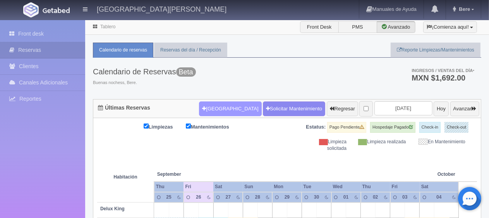
click at [226, 108] on button "[GEOGRAPHIC_DATA]" at bounding box center [230, 108] width 62 height 15
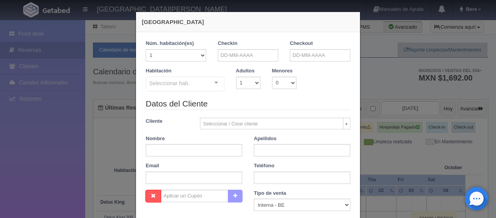
checkbox input "false"
drag, startPoint x: 206, startPoint y: 144, endPoint x: 206, endPoint y: 148, distance: 4.3
click at [206, 147] on input "text" at bounding box center [194, 150] width 96 height 12
paste input "[PERSON_NAME]"
type input "[PERSON_NAME]"
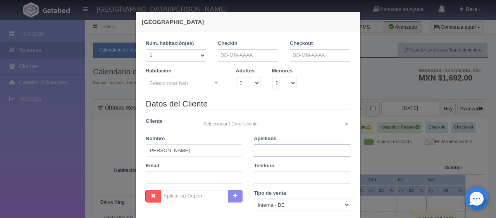
paste input "[PERSON_NAME]"
type input "[PERSON_NAME]"
click at [208, 184] on div "Datos del Cliente Cliente Seleccionar / Crear cliente Nuevo Cliente [PERSON_NAM…" at bounding box center [248, 144] width 216 height 92
click at [210, 183] on input "text" at bounding box center [194, 178] width 96 height 12
paste input "rtruji.713545@guest.booking.com +52 479 100 5119"
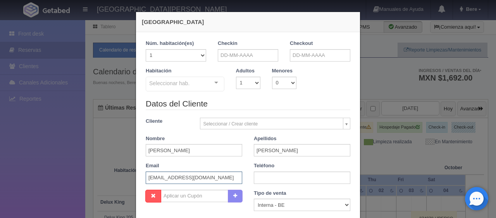
type input "rtruji.713545@guest.booking.com"
paste input "+52 479 100 5119"
type input "+52 479 100 5119"
drag, startPoint x: 284, startPoint y: 206, endPoint x: 284, endPoint y: 202, distance: 4.3
click at [284, 206] on select "Correo Electronico Interna - BE Llamada OTA Externa Otro WALK IN" at bounding box center [302, 205] width 96 height 12
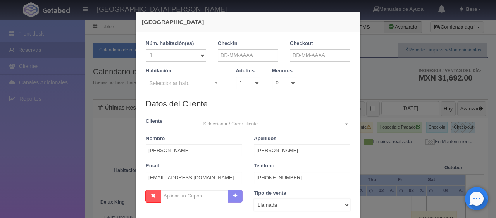
click at [254, 199] on select "Correo Electronico Interna - BE Llamada OTA Externa Otro WALK IN" at bounding box center [302, 205] width 96 height 12
drag, startPoint x: 280, startPoint y: 208, endPoint x: 280, endPoint y: 201, distance: 6.2
click at [280, 208] on select "Correo Electronico Interna - BE Llamada OTA Externa Otro WALK IN" at bounding box center [302, 205] width 96 height 12
select select "extota"
click at [254, 199] on select "Correo Electronico Interna - BE Llamada OTA Externa Otro WALK IN" at bounding box center [302, 205] width 96 height 12
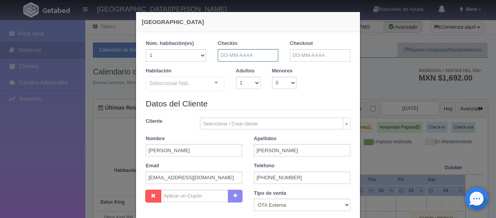
drag, startPoint x: 246, startPoint y: 57, endPoint x: 271, endPoint y: 60, distance: 24.6
click at [249, 59] on input "text" at bounding box center [248, 55] width 60 height 12
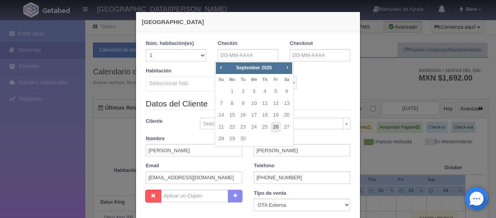
click at [272, 126] on link "26" at bounding box center [276, 127] width 10 height 11
type input "[DATE]"
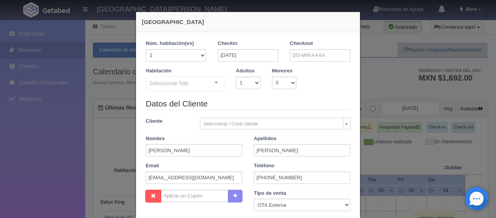
checkbox input "false"
click at [322, 59] on input "text" at bounding box center [320, 55] width 60 height 12
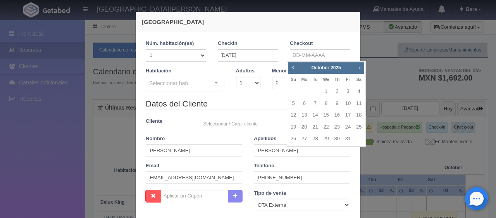
click at [291, 69] on span "Prev" at bounding box center [293, 67] width 6 height 6
click at [359, 127] on link "27" at bounding box center [359, 127] width 10 height 11
type input "[DATE]"
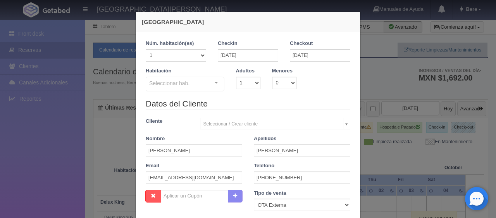
checkbox input "false"
click at [252, 82] on select "1 2 3 4 5 6 7 8 9 10" at bounding box center [248, 83] width 24 height 12
select select "2"
click at [236, 77] on select "1 2 3 4 5 6 7 8 9 10" at bounding box center [248, 83] width 24 height 12
click at [197, 87] on div "Seleccionar hab." at bounding box center [185, 84] width 79 height 15
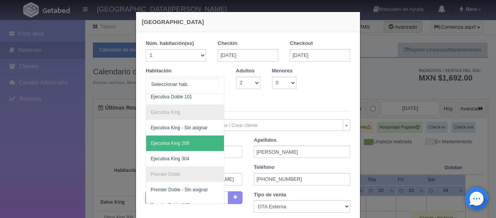
scroll to position [74, 0]
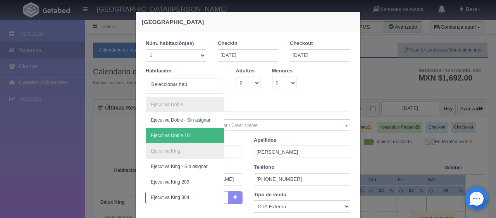
click at [194, 130] on span "Ejecutiva Doble 101" at bounding box center [211, 135] width 130 height 15
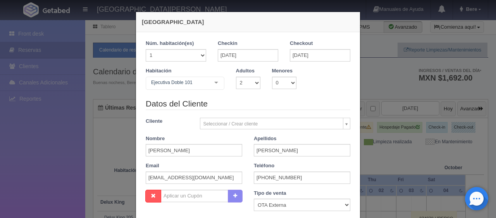
checkbox input "false"
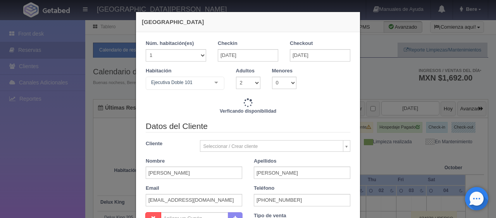
scroll to position [158, 0]
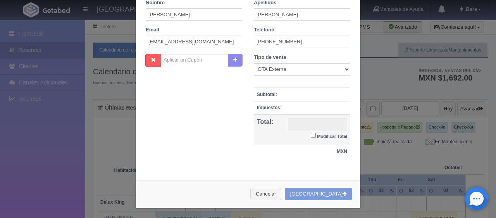
type input "1549.00"
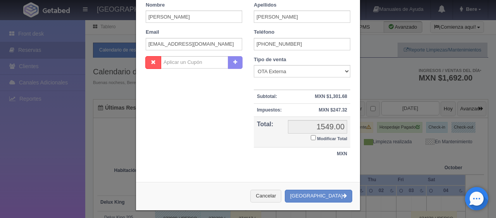
scroll to position [161, 0]
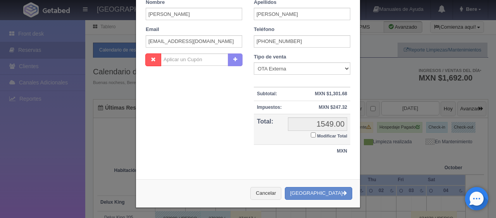
click at [322, 136] on small "Modificar Total" at bounding box center [332, 136] width 30 height 5
click at [316, 136] on input "Modificar Total" at bounding box center [313, 134] width 5 height 5
checkbox input "true"
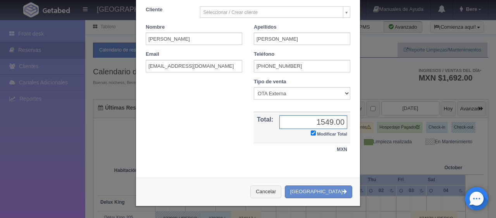
scroll to position [135, 0]
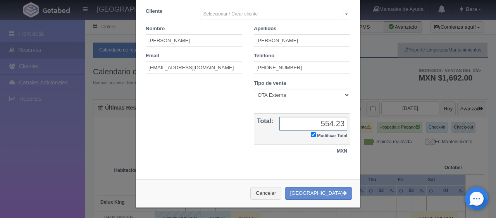
click at [316, 124] on input "554.23" at bounding box center [313, 124] width 68 height 14
type input "1554.23"
click at [333, 189] on button "Crear Reserva" at bounding box center [318, 193] width 67 height 13
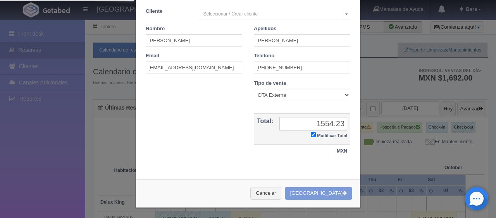
scroll to position [0, 0]
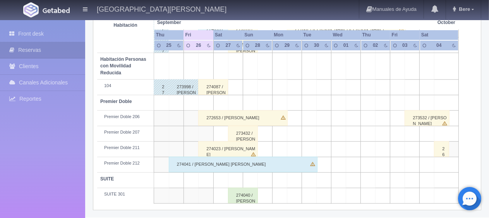
scroll to position [142, 0]
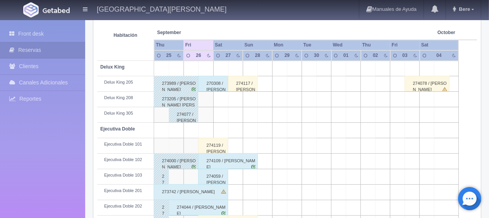
click at [208, 143] on div "274119 / Raul Macias Trujillo" at bounding box center [213, 145] width 30 height 15
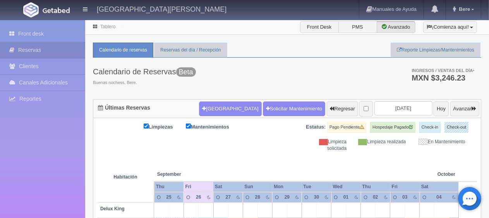
scroll to position [116, 0]
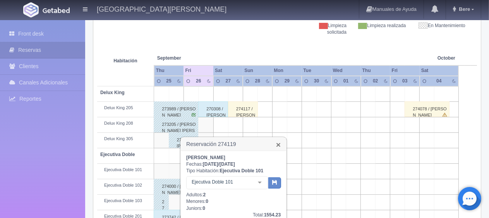
click at [280, 142] on link "×" at bounding box center [278, 145] width 5 height 8
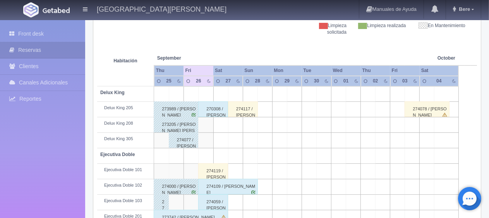
click at [245, 107] on div "274117 / [PERSON_NAME]" at bounding box center [243, 108] width 30 height 15
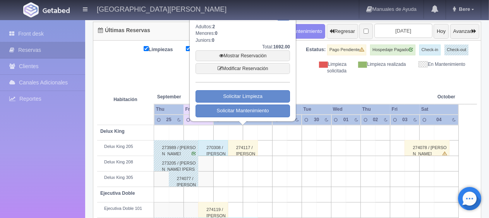
scroll to position [0, 0]
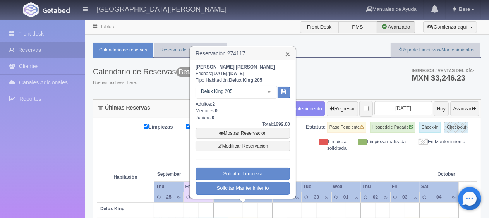
click at [287, 55] on link "×" at bounding box center [287, 54] width 5 height 8
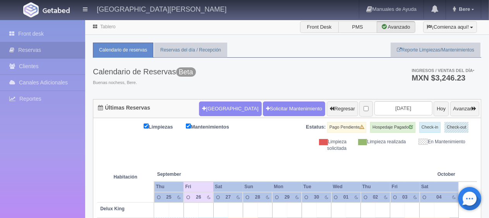
click at [277, 157] on th at bounding box center [279, 166] width 44 height 29
click at [251, 155] on th at bounding box center [235, 166] width 44 height 29
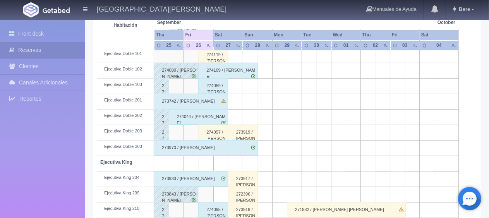
scroll to position [413, 0]
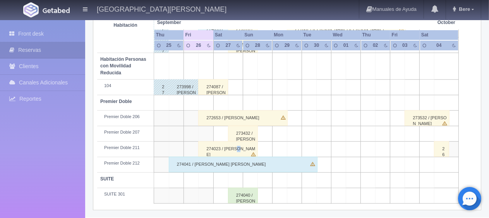
click at [235, 148] on div "274023 / [PERSON_NAME]" at bounding box center [228, 148] width 60 height 15
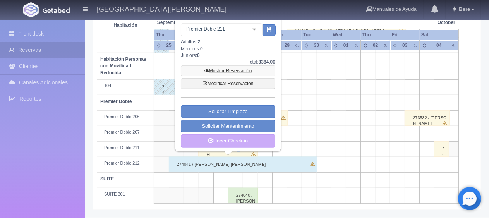
click at [253, 65] on link "Mostrar Reservación" at bounding box center [228, 70] width 94 height 11
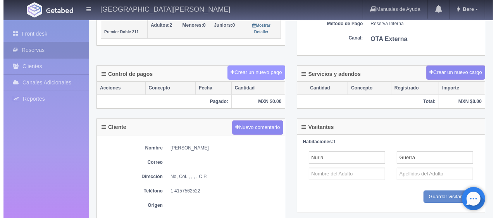
scroll to position [116, 0]
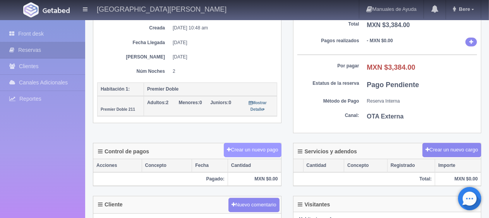
click at [246, 147] on button "Crear un nuevo pago" at bounding box center [252, 150] width 57 height 14
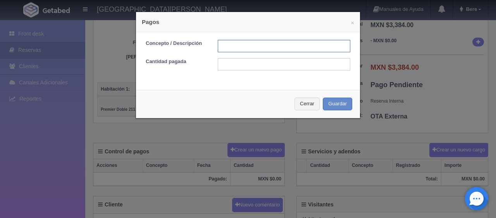
click at [259, 45] on input "text" at bounding box center [284, 46] width 132 height 12
type input "Total Tarjeta"
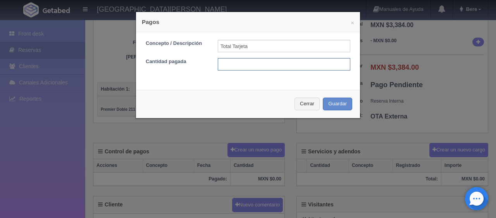
click at [292, 65] on input "text" at bounding box center [284, 64] width 132 height 12
type input "3384"
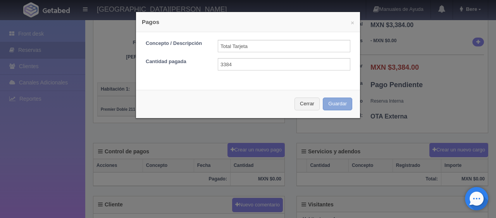
click at [323, 98] on button "Guardar" at bounding box center [337, 104] width 29 height 13
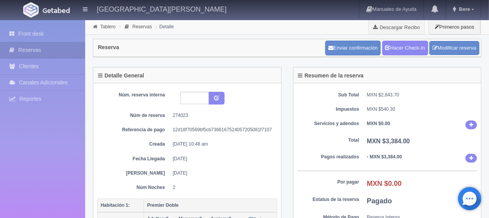
click at [365, 146] on div "Sub Total MXN $2,843.70 Impuestos MXN $540.30 Servicios y adendos MXN $0.00 Tot…" at bounding box center [387, 166] width 188 height 166
click at [414, 49] on link "Hacer Check-In" at bounding box center [405, 48] width 46 height 15
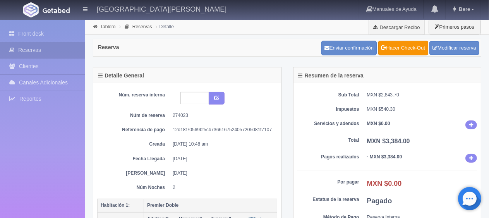
click at [354, 127] on dl "Servicios y adendos MXN $0.00" at bounding box center [387, 124] width 180 height 9
click at [49, 36] on link "Front desk" at bounding box center [42, 34] width 85 height 16
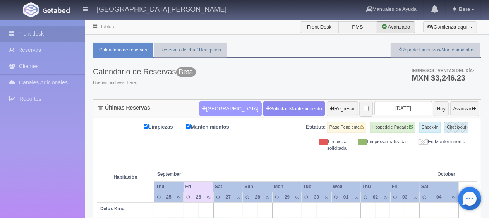
click at [203, 106] on button "Nueva Reserva" at bounding box center [230, 108] width 62 height 15
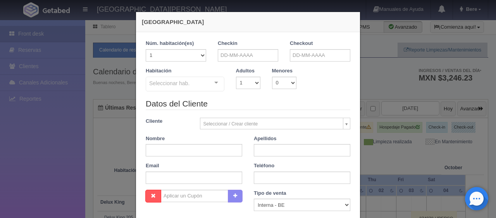
checkbox input "false"
click at [252, 51] on input "text" at bounding box center [248, 55] width 60 height 12
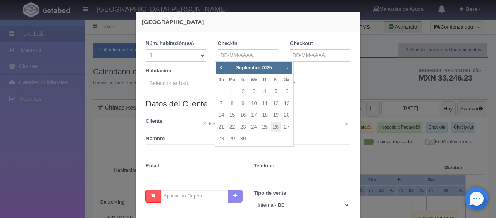
click at [290, 67] on span "Next" at bounding box center [287, 67] width 6 height 6
click at [288, 94] on link "4" at bounding box center [286, 91] width 10 height 11
type input "04-10-2025"
checkbox input "false"
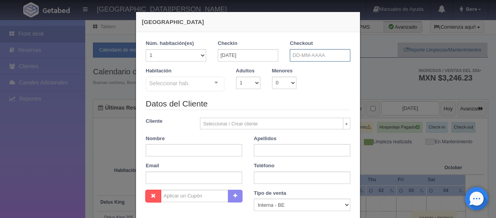
click at [305, 54] on input "text" at bounding box center [320, 55] width 60 height 12
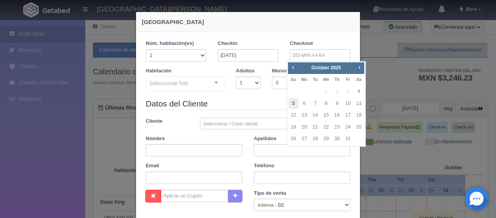
click at [296, 103] on link "5" at bounding box center [293, 103] width 10 height 11
type input "05-10-2025"
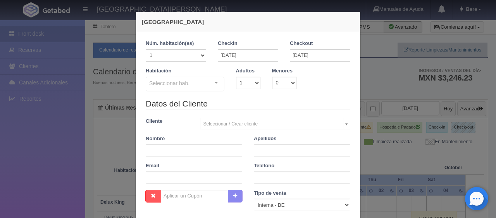
click at [195, 86] on div "Seleccionar hab." at bounding box center [185, 84] width 79 height 15
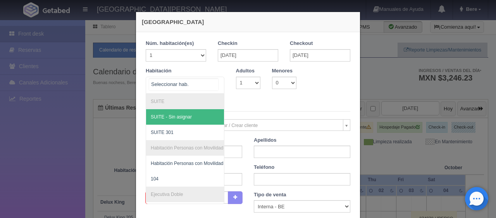
checkbox input "false"
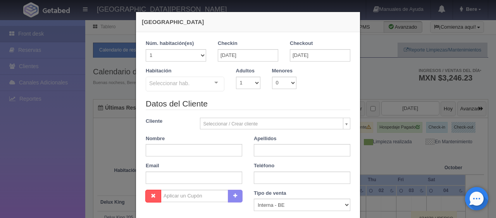
select select "131298"
type input "Fatima"
type input "Horta"
click at [458, 103] on div "Nueva Reserva 1 Núm. habitación(es) 1 2 3 4 5 6 7 8 9 10 11 12 13 14 15 16 17 1…" at bounding box center [248, 109] width 496 height 218
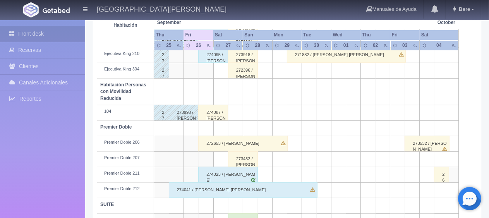
scroll to position [413, 0]
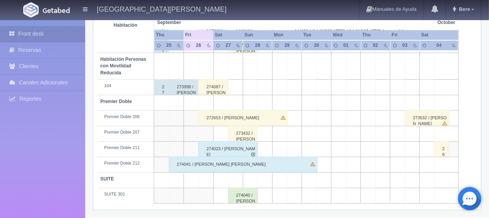
click at [240, 167] on div "274041 / [PERSON_NAME]" at bounding box center [243, 164] width 149 height 15
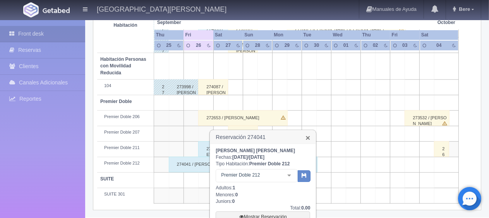
click at [307, 137] on link "×" at bounding box center [307, 138] width 5 height 8
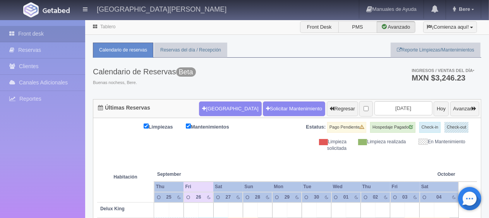
scroll to position [155, 0]
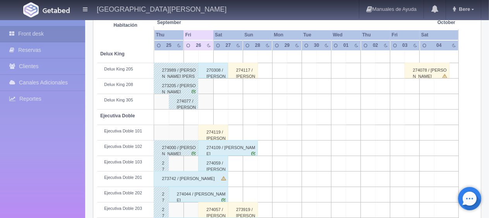
click at [201, 175] on div "273742 / [PERSON_NAME]" at bounding box center [191, 178] width 74 height 15
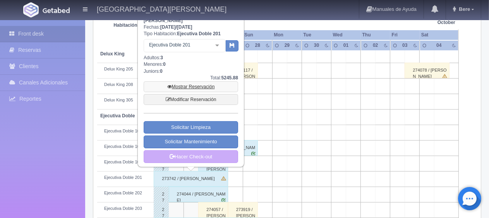
click at [216, 88] on link "Mostrar Reservación" at bounding box center [191, 86] width 94 height 11
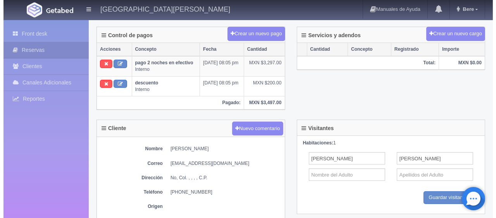
scroll to position [77, 0]
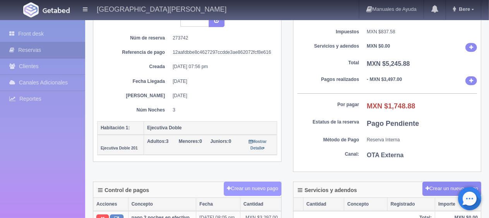
click at [251, 188] on button "Crear un nuevo pago" at bounding box center [252, 189] width 57 height 14
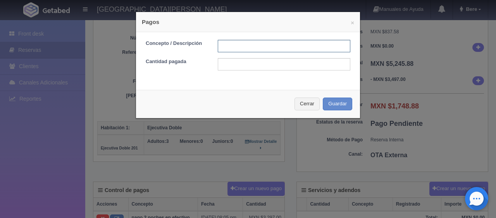
click at [286, 47] on input "text" at bounding box center [284, 46] width 132 height 12
type input "pago en efectivo"
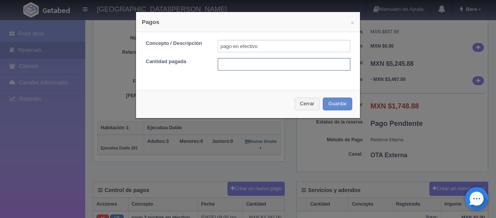
click at [294, 64] on input "text" at bounding box center [284, 64] width 132 height 12
click at [283, 59] on input "text" at bounding box center [284, 64] width 132 height 12
click at [300, 67] on input "text" at bounding box center [284, 64] width 132 height 12
click at [299, 64] on input "text" at bounding box center [284, 64] width 132 height 12
click at [291, 67] on input "1649" at bounding box center [284, 64] width 132 height 12
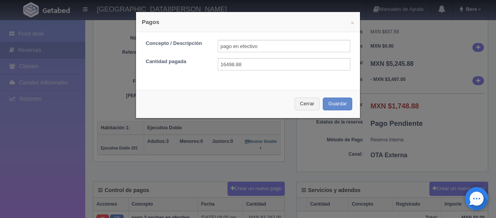
click at [329, 95] on div "Cerrar Guardar" at bounding box center [248, 104] width 224 height 28
click at [328, 98] on button "Guardar" at bounding box center [337, 104] width 29 height 13
click at [223, 63] on input "16498.88" at bounding box center [284, 64] width 132 height 12
click at [228, 68] on input "16498.88" at bounding box center [284, 64] width 132 height 12
click at [225, 65] on input "16498.88" at bounding box center [284, 64] width 132 height 12
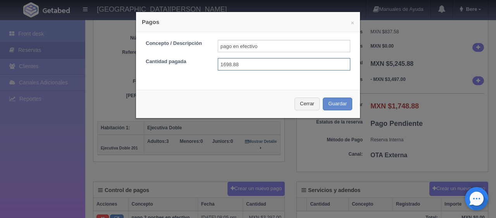
click at [227, 67] on input "1698.88" at bounding box center [284, 64] width 132 height 12
click at [226, 66] on input "1698.88" at bounding box center [284, 64] width 132 height 12
type input "1468.88"
drag, startPoint x: 269, startPoint y: 66, endPoint x: 204, endPoint y: 67, distance: 65.4
click at [204, 67] on div "Cantidad pagada 1468.88" at bounding box center [248, 64] width 216 height 12
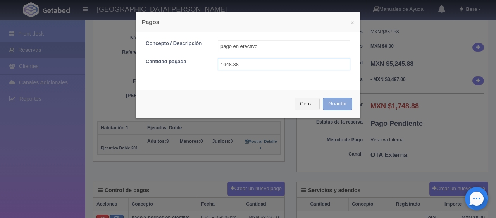
type input "1648.88"
click at [330, 105] on button "Guardar" at bounding box center [337, 104] width 29 height 13
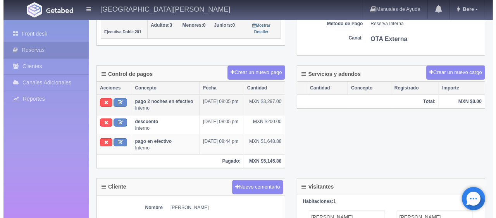
scroll to position [155, 0]
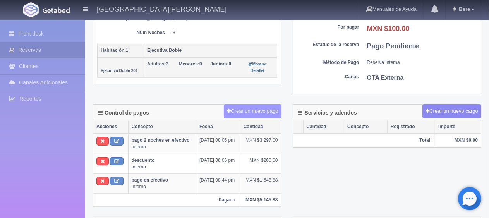
click at [265, 107] on button "Crear un nuevo pago" at bounding box center [252, 111] width 57 height 14
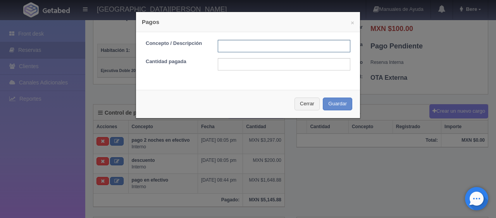
click at [266, 46] on input "text" at bounding box center [284, 46] width 132 height 12
type input "descuento"
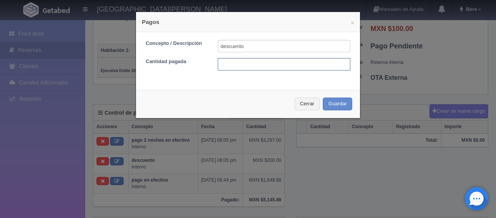
click at [274, 62] on input "text" at bounding box center [284, 64] width 132 height 12
type input "100"
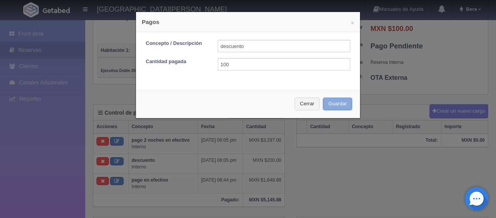
click at [346, 100] on button "Guardar" at bounding box center [337, 104] width 29 height 13
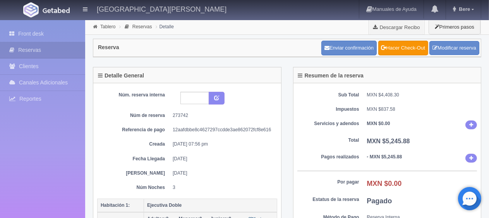
click at [369, 143] on b "MXN $5,245.88" at bounding box center [388, 141] width 43 height 7
click at [53, 35] on link "Front desk" at bounding box center [42, 34] width 85 height 16
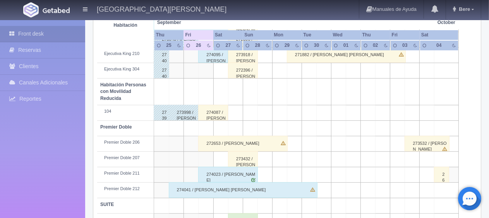
scroll to position [413, 0]
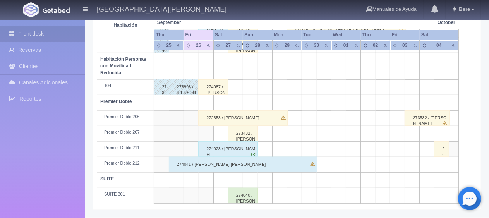
click at [260, 168] on div "274041 / Hector Ramírez Gonzales" at bounding box center [243, 164] width 149 height 15
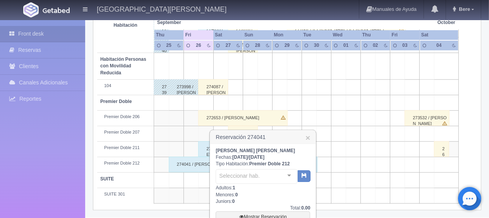
scroll to position [494, 0]
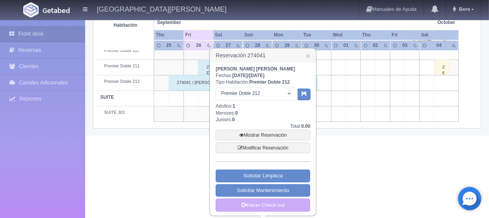
click at [311, 52] on h3 "Reservación 274041 ×" at bounding box center [262, 56] width 105 height 14
click at [308, 57] on link "×" at bounding box center [307, 56] width 5 height 8
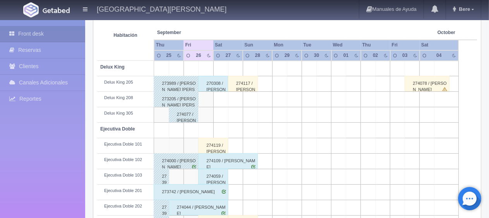
scroll to position [0, 0]
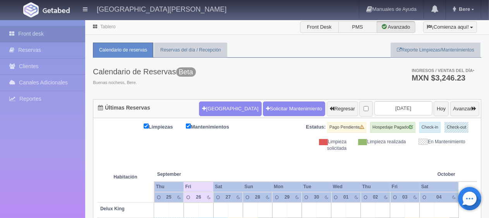
click at [267, 167] on th at bounding box center [279, 166] width 44 height 29
click at [278, 152] on th at bounding box center [279, 166] width 44 height 29
click at [280, 161] on th at bounding box center [279, 166] width 44 height 29
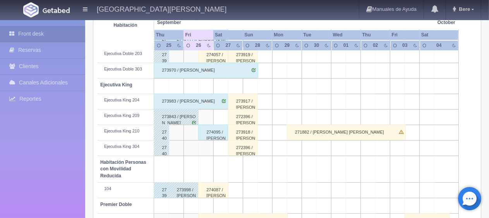
scroll to position [413, 0]
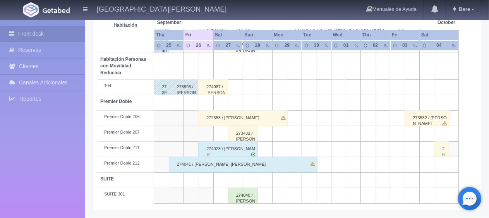
click at [219, 86] on div "274087 / Juan Antonio Guzman Otero ." at bounding box center [213, 86] width 30 height 15
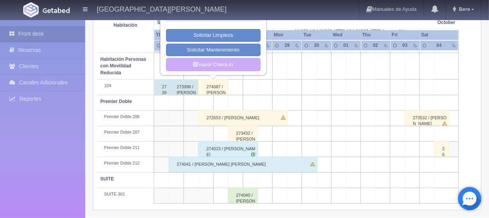
scroll to position [258, 0]
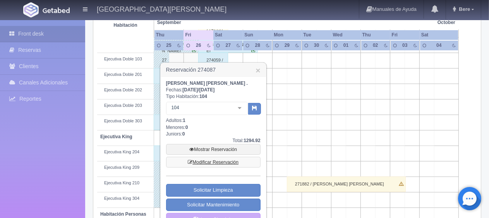
click at [223, 161] on link "Modificar Reservación" at bounding box center [213, 162] width 94 height 11
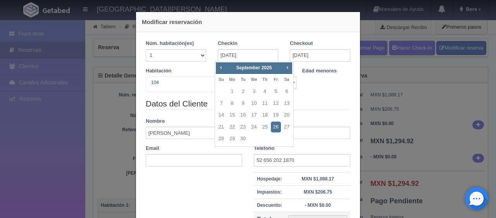
checkbox input "false"
type input "1299.00"
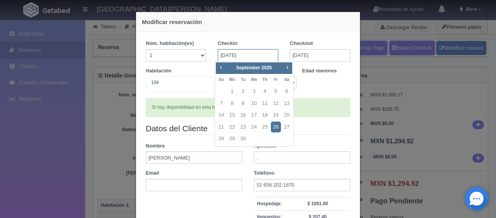
click at [242, 50] on input "[DATE]" at bounding box center [248, 55] width 60 height 12
click at [274, 131] on link "26" at bounding box center [276, 127] width 10 height 11
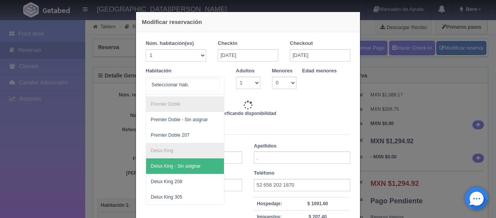
scroll to position [99, 0]
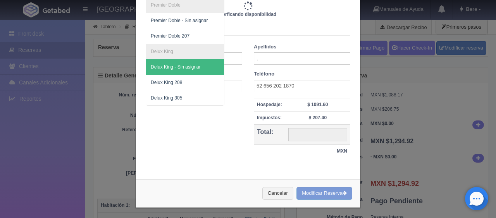
type input "1299.00"
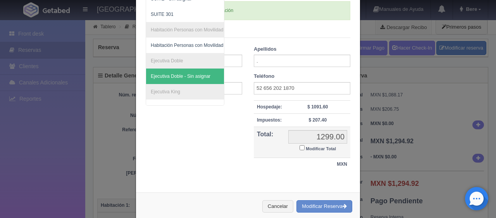
scroll to position [97, 0]
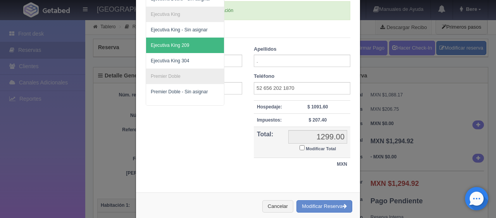
click at [191, 47] on span "Ejecutiva King 209" at bounding box center [211, 45] width 130 height 15
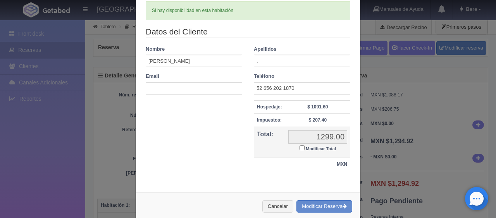
checkbox input "false"
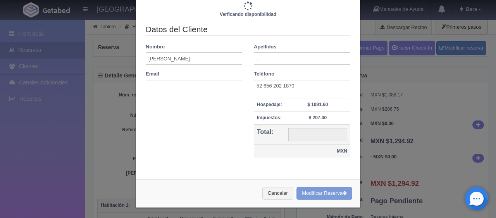
type input "1299.00"
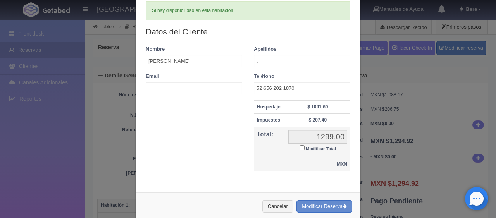
click at [309, 144] on label "Modificar Total" at bounding box center [317, 148] width 36 height 9
click at [304, 145] on input "Modificar Total" at bounding box center [301, 147] width 5 height 5
checkbox input "true"
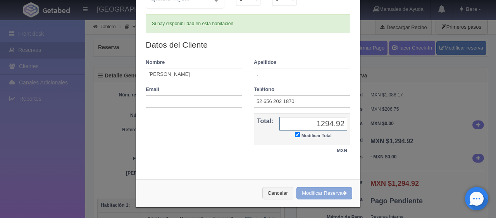
type input "1294.92"
click at [314, 192] on button "Modificar Reserva" at bounding box center [324, 193] width 56 height 13
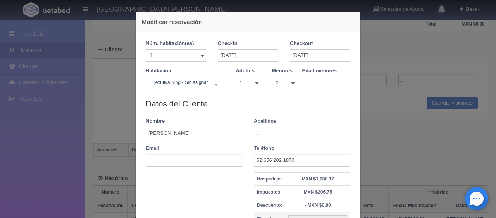
click at [415, 119] on div "Modificar reservación Núm. habitación(es) 1 2 3 4 5 6 7 8 9 10 11 12 13 14 15 1…" at bounding box center [248, 109] width 496 height 218
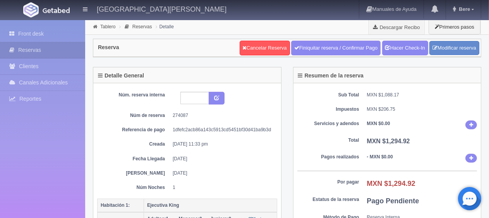
click at [361, 149] on div "Sub Total MXN $1,088.17 Impuestos MXN $206.75 Servicios y adendos MXN $0.00 Tot…" at bounding box center [387, 166] width 188 height 166
click at [274, 160] on div "Núm. reserva interna Núm de reserva 274087 Referencia de pago 1dfefc2acb86a143c…" at bounding box center [187, 141] width 180 height 99
click at [394, 156] on dd "- MXN $0.00" at bounding box center [422, 158] width 110 height 9
click at [322, 143] on dl "Total MXN $1,294.92" at bounding box center [387, 141] width 180 height 9
click at [69, 36] on link "Front desk" at bounding box center [42, 34] width 85 height 16
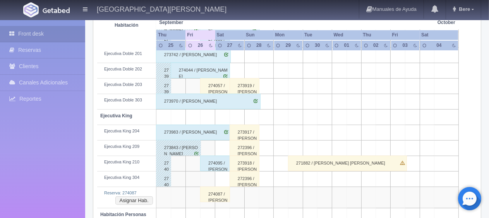
scroll to position [318, 0]
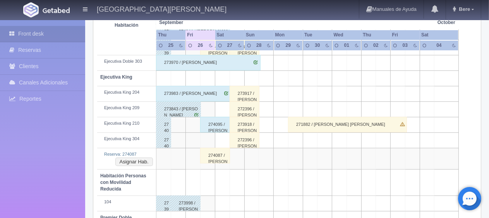
click at [218, 154] on div "274087 / Juan Antonio Guzman Otero ." at bounding box center [215, 155] width 30 height 15
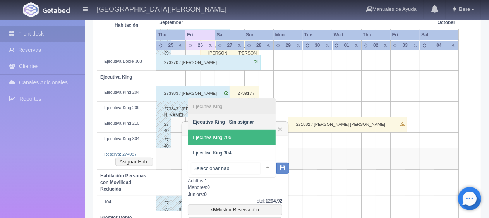
click at [250, 143] on span "Ejecutiva King 209" at bounding box center [232, 137] width 88 height 15
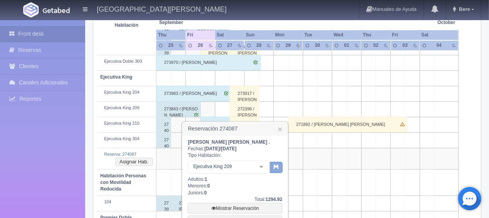
click at [276, 168] on icon "button" at bounding box center [276, 166] width 5 height 5
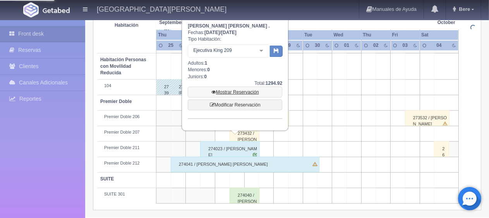
click at [262, 92] on link "Mostrar Reservación" at bounding box center [235, 92] width 94 height 11
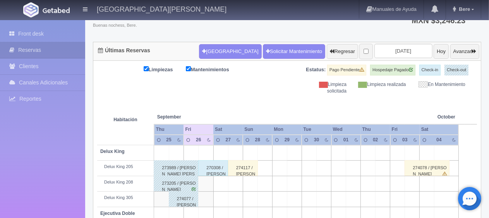
scroll to position [212, 0]
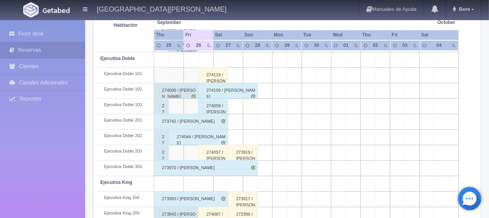
click at [220, 154] on div "274057 / [PERSON_NAME]" at bounding box center [213, 152] width 30 height 15
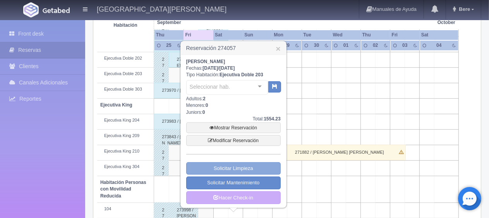
scroll to position [328, 0]
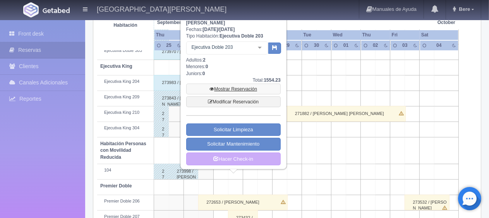
click at [260, 84] on link "Mostrar Reservación" at bounding box center [233, 89] width 94 height 11
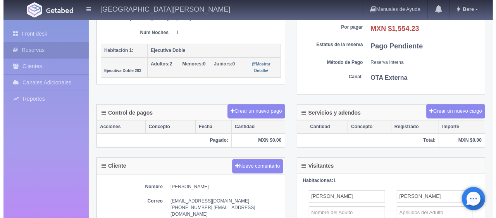
scroll to position [116, 0]
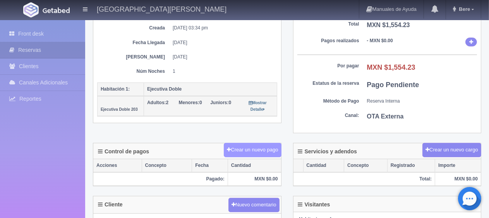
click at [263, 145] on button "Crear un nuevo pago" at bounding box center [252, 150] width 57 height 14
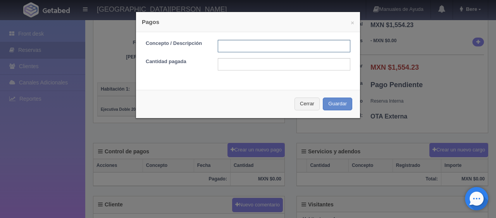
click at [273, 46] on input "text" at bounding box center [284, 46] width 132 height 12
type input "Total Tarjeta"
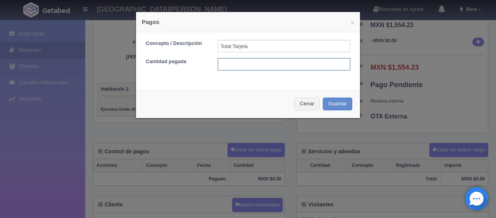
click at [288, 64] on input "text" at bounding box center [284, 64] width 132 height 12
type input "1554.23"
click at [355, 99] on div "Cerrar Guardar" at bounding box center [248, 104] width 224 height 28
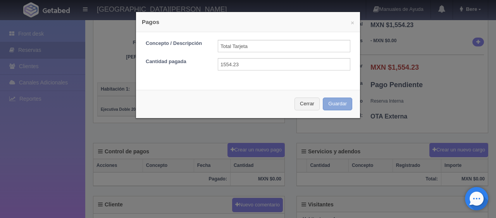
click at [348, 98] on button "Guardar" at bounding box center [337, 104] width 29 height 13
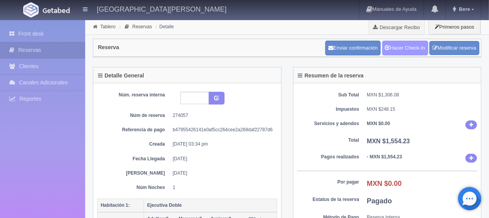
click at [395, 42] on link "Hacer Check-In" at bounding box center [405, 48] width 46 height 15
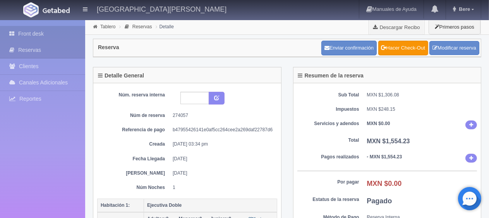
click at [45, 35] on link "Front desk" at bounding box center [42, 34] width 85 height 16
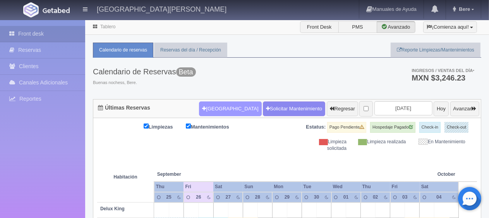
click at [225, 106] on button "Nueva Reserva" at bounding box center [230, 108] width 62 height 15
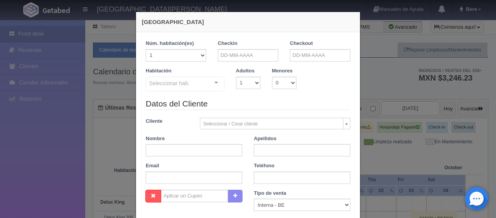
checkbox input "false"
click at [235, 60] on input "text" at bounding box center [248, 55] width 60 height 12
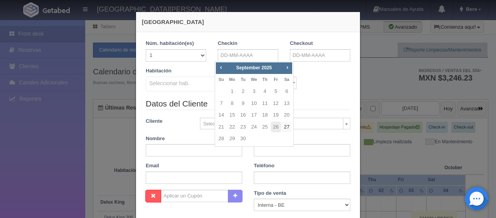
drag, startPoint x: 288, startPoint y: 127, endPoint x: 301, endPoint y: 74, distance: 54.2
click at [288, 126] on link "27" at bounding box center [286, 127] width 10 height 11
type input "27-09-2025"
checkbox input "false"
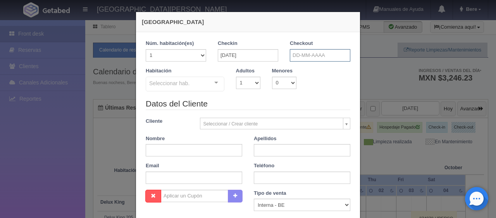
click at [308, 54] on input "text" at bounding box center [320, 55] width 60 height 12
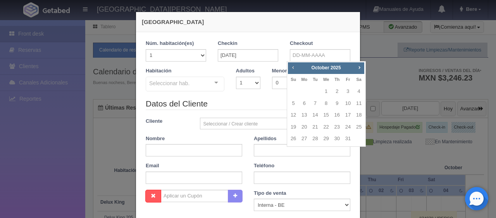
click at [288, 67] on div "Prev Next October 2025" at bounding box center [326, 68] width 76 height 12
click at [292, 66] on span "Prev" at bounding box center [293, 67] width 6 height 6
click at [292, 140] on link "28" at bounding box center [293, 138] width 10 height 11
type input "28-09-2025"
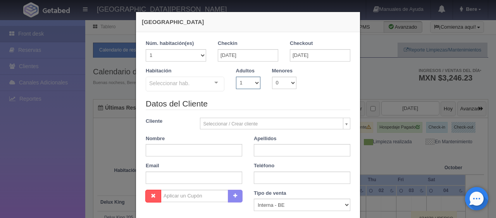
click at [248, 87] on select "1 2 3 4 5 6 7 8 9 10" at bounding box center [248, 83] width 24 height 12
checkbox input "false"
select select "2"
click at [236, 77] on select "1 2 3 4 5 6 7 8 9 10" at bounding box center [248, 83] width 24 height 12
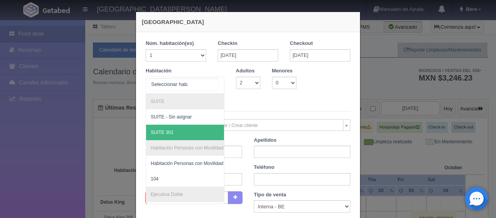
scroll to position [116, 0]
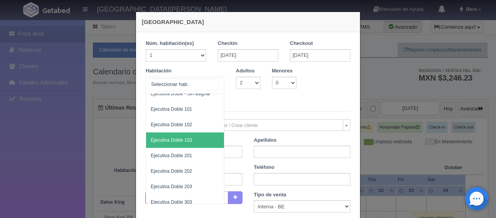
click at [197, 140] on span "Ejecutiva Doble 103" at bounding box center [211, 139] width 130 height 15
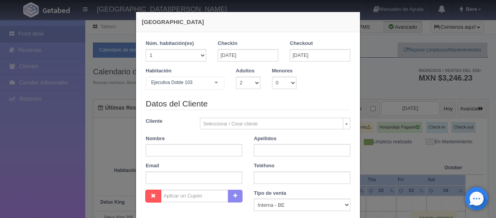
checkbox input "false"
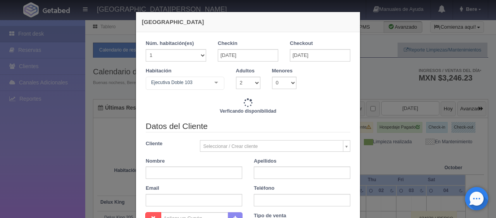
type input "1549.00"
checkbox input "false"
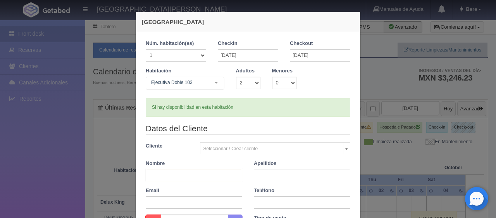
click at [185, 179] on input "text" at bounding box center [194, 175] width 96 height 12
click at [204, 177] on input "text" at bounding box center [194, 175] width 96 height 12
paste input "Machuca Miguel"
type input "Machuca"
paste input "Miguel"
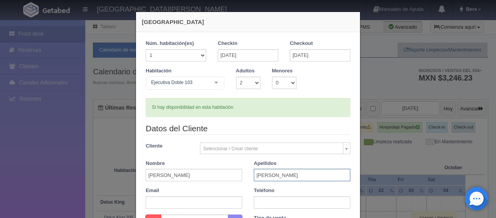
type input "Miguel"
click at [193, 205] on input "text" at bounding box center [194, 202] width 96 height 12
paste input "mmigue.102547@guest.booking.com +52 351 406 6726"
drag, startPoint x: 195, startPoint y: 203, endPoint x: 243, endPoint y: 200, distance: 48.1
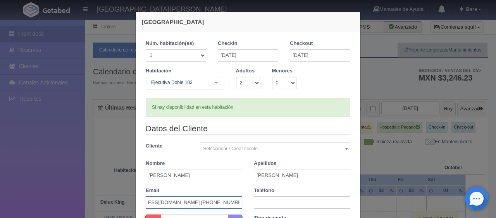
click at [243, 200] on div "Email mmigue.102547@guest.booking.com +52 351 406 6726" at bounding box center [194, 198] width 108 height 22
type input "mmigue.102547@guest.booking.com"
paste input "+52 351 406 6726"
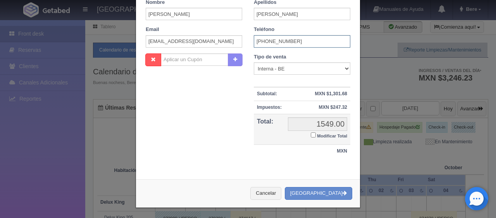
type input "+52 351 406 6726"
click at [299, 69] on select "Correo Electronico Interna - BE Llamada OTA Externa Otro WALK IN" at bounding box center [302, 68] width 96 height 12
select select "extota"
click at [254, 62] on select "Correo Electronico Interna - BE Llamada OTA Externa Otro WALK IN" at bounding box center [302, 68] width 96 height 12
click at [313, 132] on label "Modificar Total" at bounding box center [329, 135] width 36 height 9
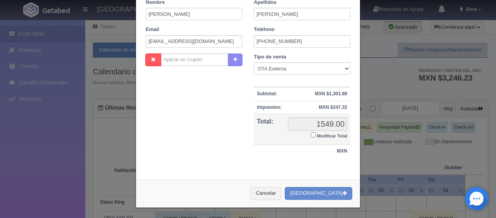
click at [313, 132] on input "Modificar Total" at bounding box center [313, 134] width 5 height 5
checkbox input "true"
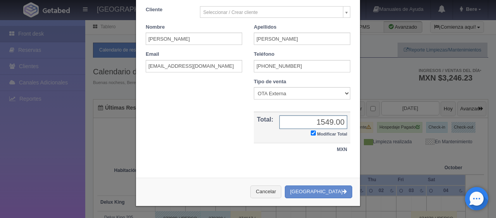
scroll to position [135, 0]
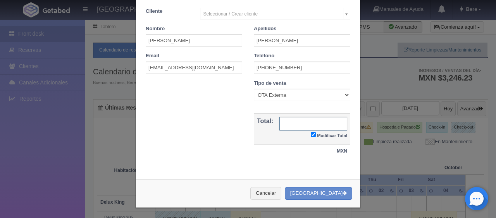
paste input "1.554,23"
drag, startPoint x: 317, startPoint y: 124, endPoint x: 321, endPoint y: 126, distance: 5.2
click at [318, 125] on input "1.554,23" at bounding box center [313, 124] width 68 height 14
click at [333, 128] on input "1554,23" at bounding box center [313, 124] width 68 height 14
type input "1554.23"
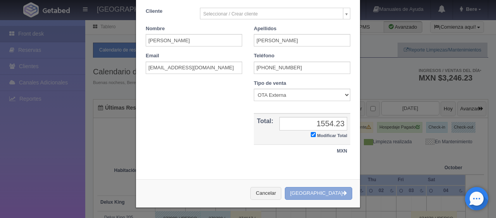
click at [321, 196] on button "[GEOGRAPHIC_DATA]" at bounding box center [318, 193] width 67 height 13
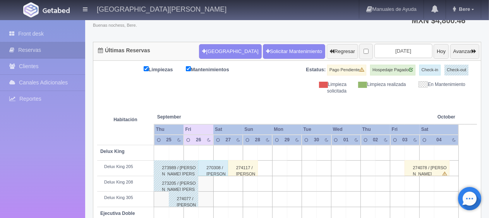
scroll to position [251, 0]
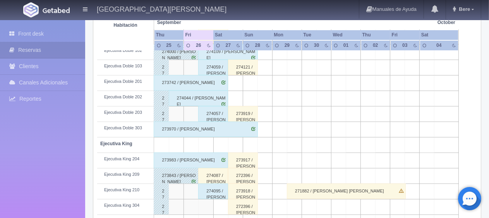
click at [211, 158] on div "273983 / Karla Rodriguez" at bounding box center [191, 160] width 74 height 15
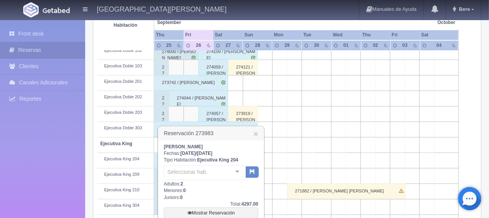
scroll to position [328, 0]
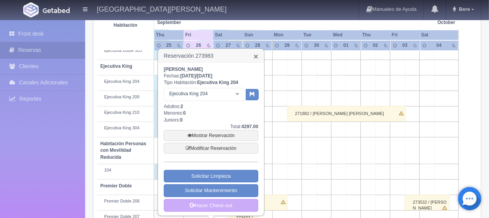
click at [256, 57] on link "×" at bounding box center [256, 56] width 5 height 8
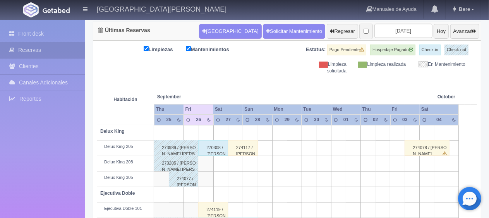
scroll to position [232, 0]
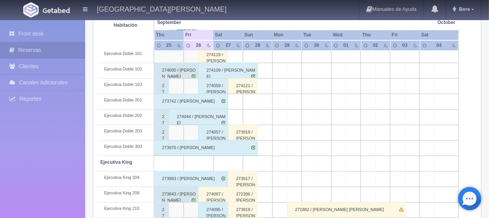
click at [222, 191] on div "274087 / Juan Antonio Guzman Otero ." at bounding box center [213, 194] width 30 height 15
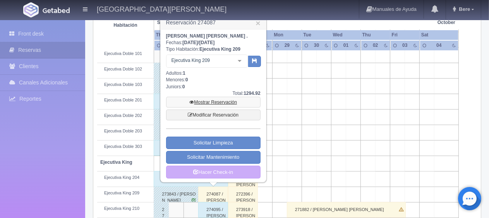
click at [234, 106] on link "Mostrar Reservación" at bounding box center [213, 102] width 94 height 11
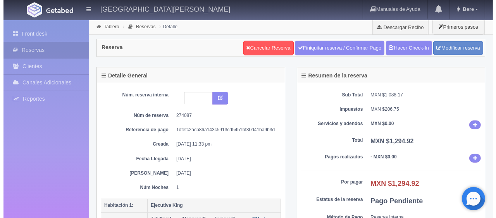
scroll to position [155, 0]
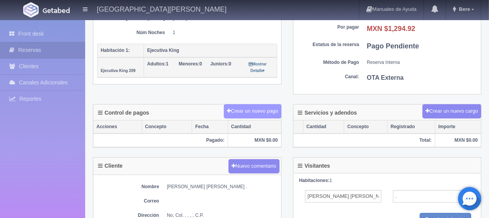
click at [256, 112] on button "Crear un nuevo pago" at bounding box center [252, 111] width 57 height 14
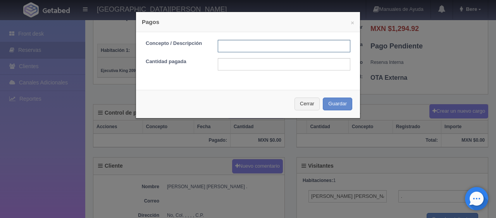
click at [230, 44] on input "text" at bounding box center [284, 46] width 132 height 12
type input "Total Tarjeta"
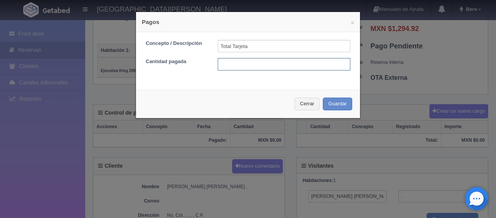
click at [253, 69] on input "text" at bounding box center [284, 64] width 132 height 12
type input "1294.92"
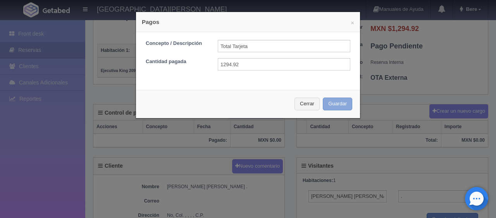
click at [342, 103] on button "Guardar" at bounding box center [337, 104] width 29 height 13
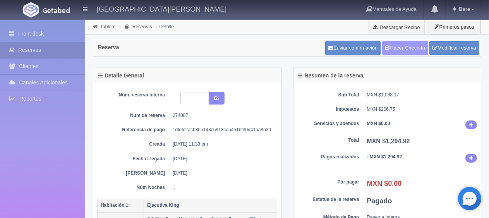
click at [416, 49] on link "Hacer Check-In" at bounding box center [405, 48] width 46 height 15
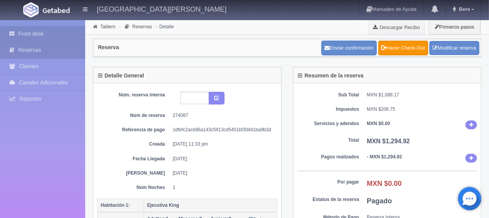
click at [48, 38] on link "Front desk" at bounding box center [42, 34] width 85 height 16
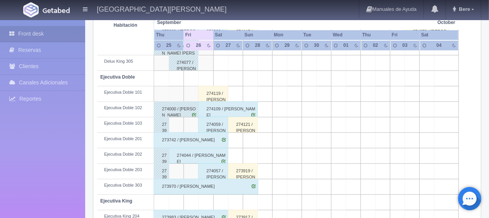
scroll to position [413, 0]
